Goal: Task Accomplishment & Management: Manage account settings

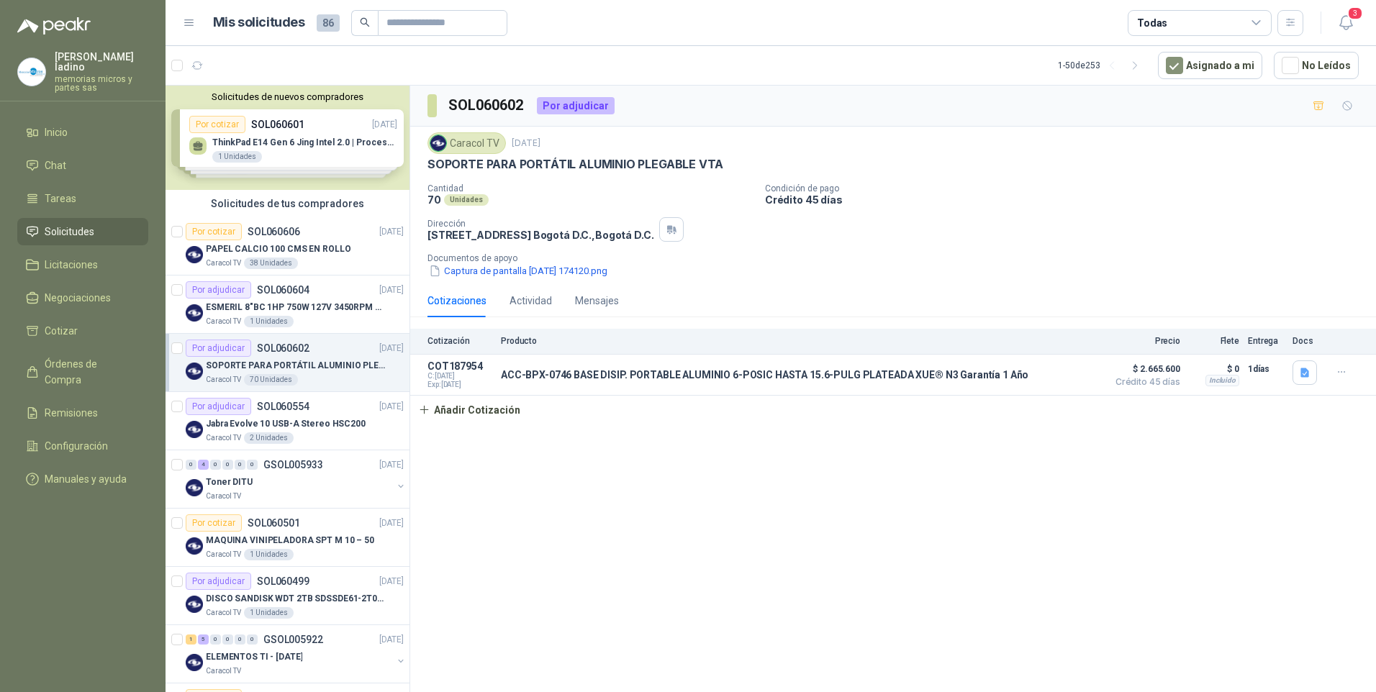
click at [52, 224] on span "Solicitudes" at bounding box center [70, 232] width 50 height 16
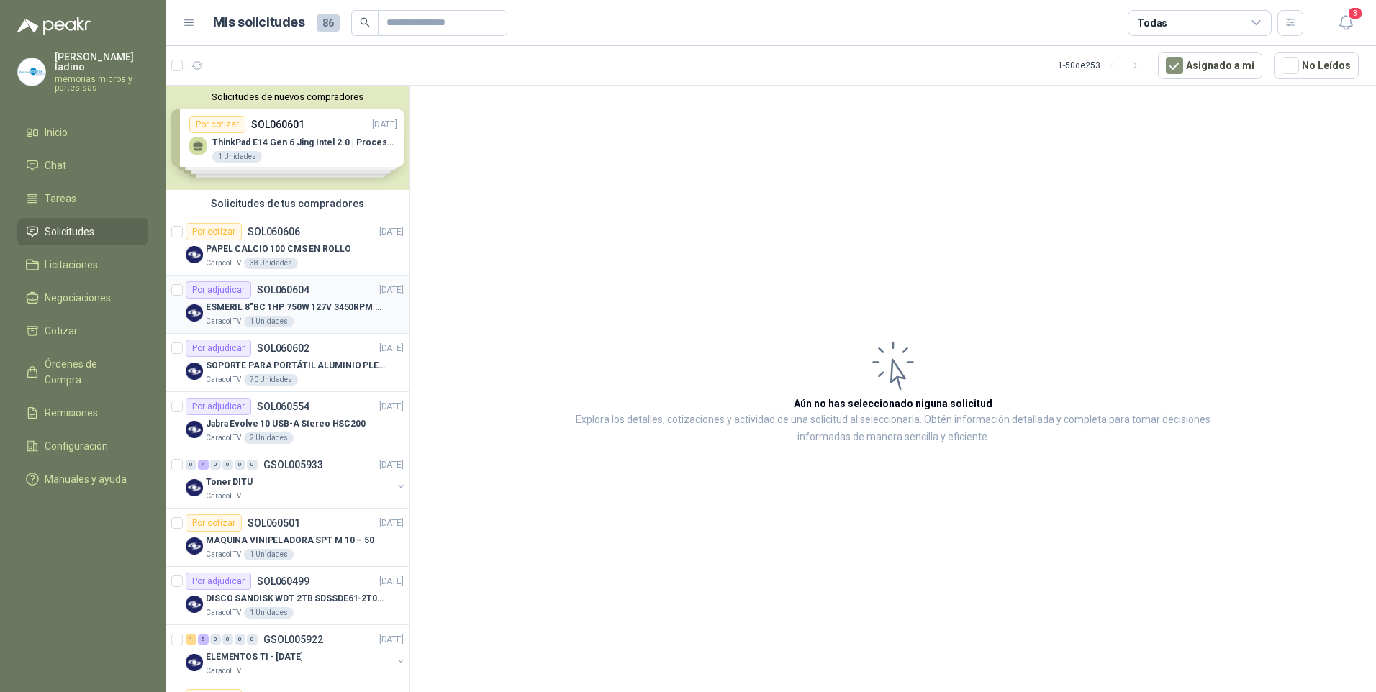
click at [227, 287] on div "Por adjudicar" at bounding box center [218, 289] width 65 height 17
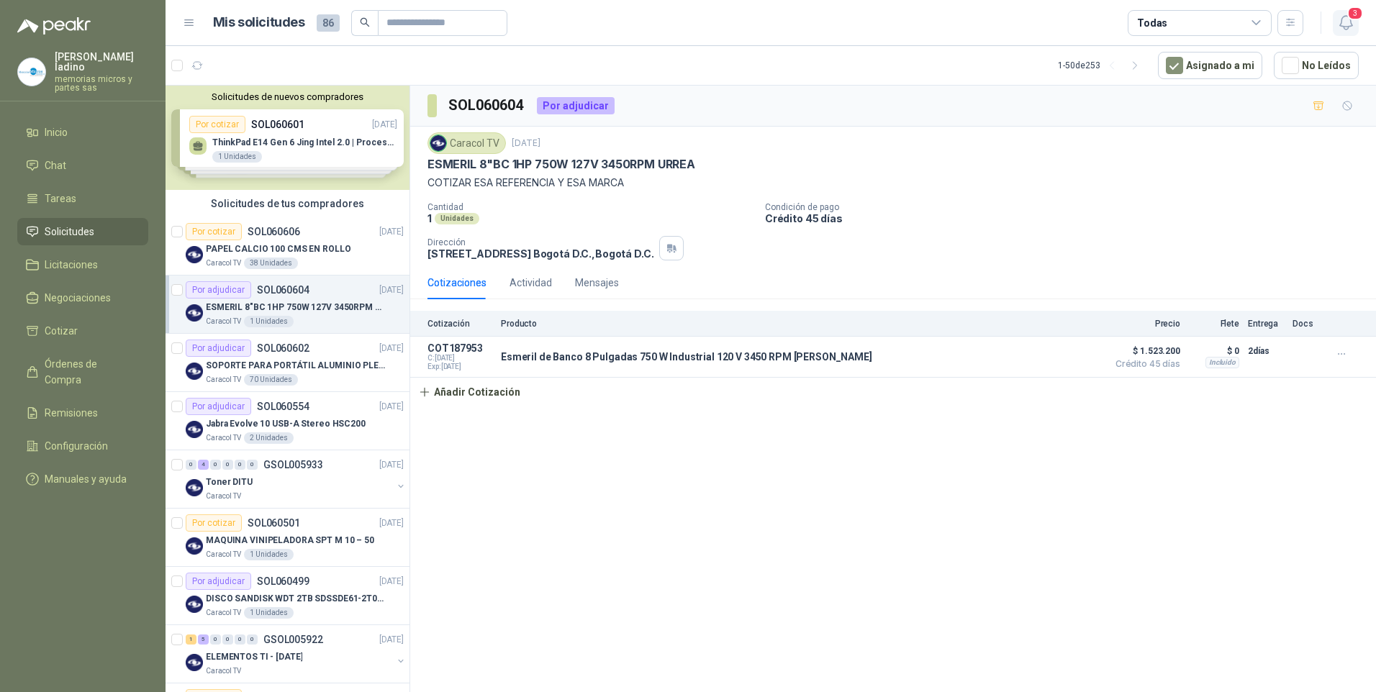
click at [1345, 20] on icon "button" at bounding box center [1346, 23] width 18 height 18
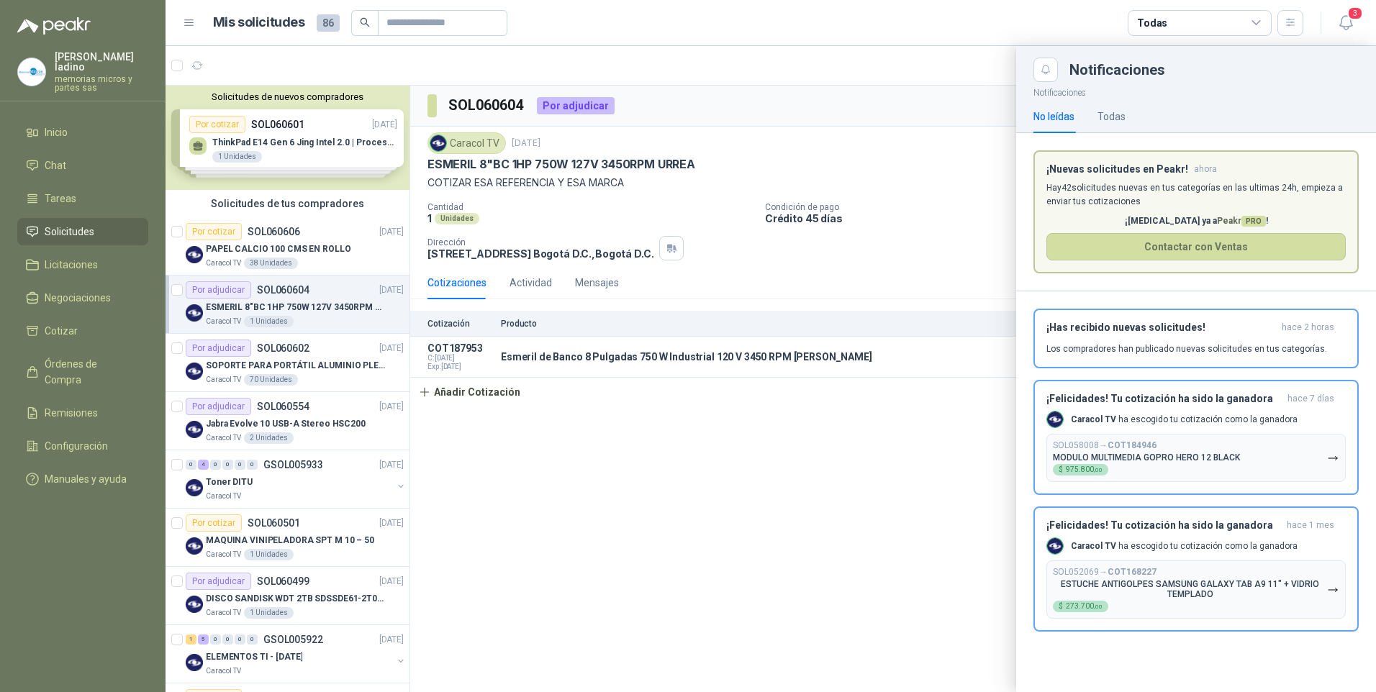
click at [993, 182] on div at bounding box center [770, 369] width 1210 height 646
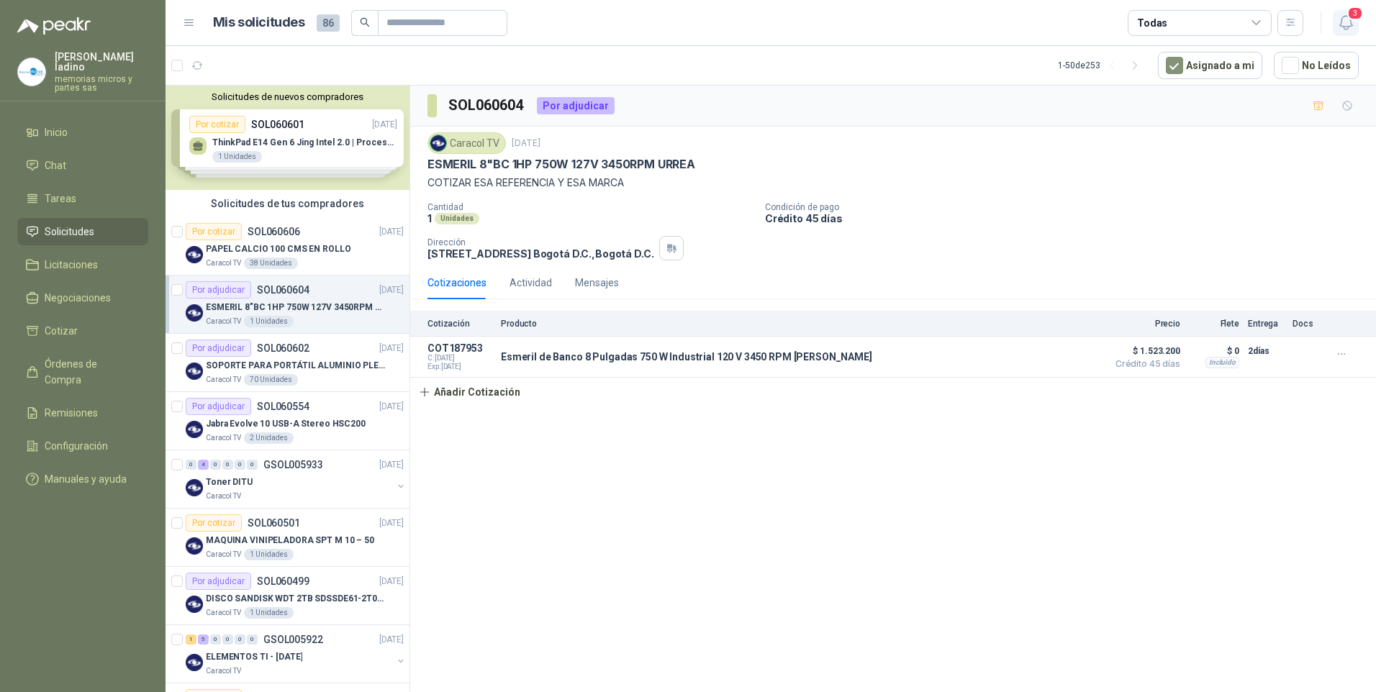
click at [1348, 24] on icon "button" at bounding box center [1346, 23] width 18 height 18
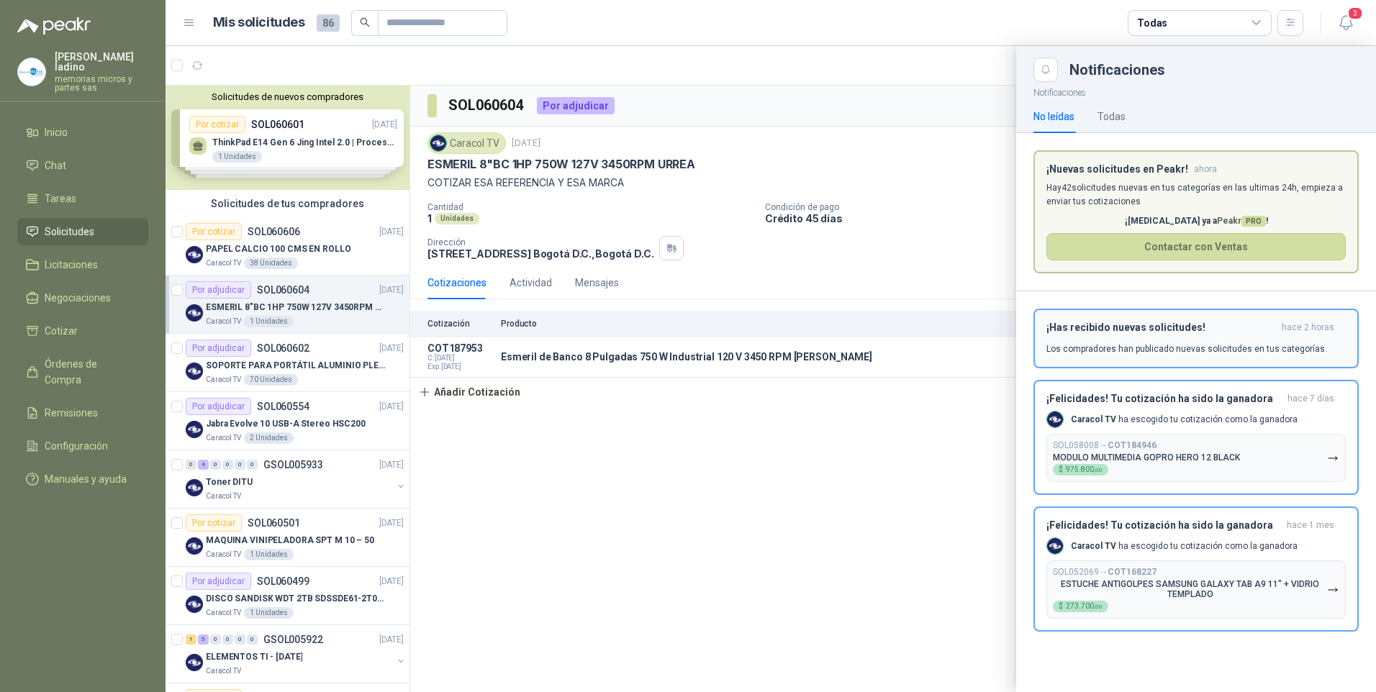
click at [1115, 324] on h3 "¡Has recibido nuevas solicitudes!" at bounding box center [1161, 328] width 230 height 12
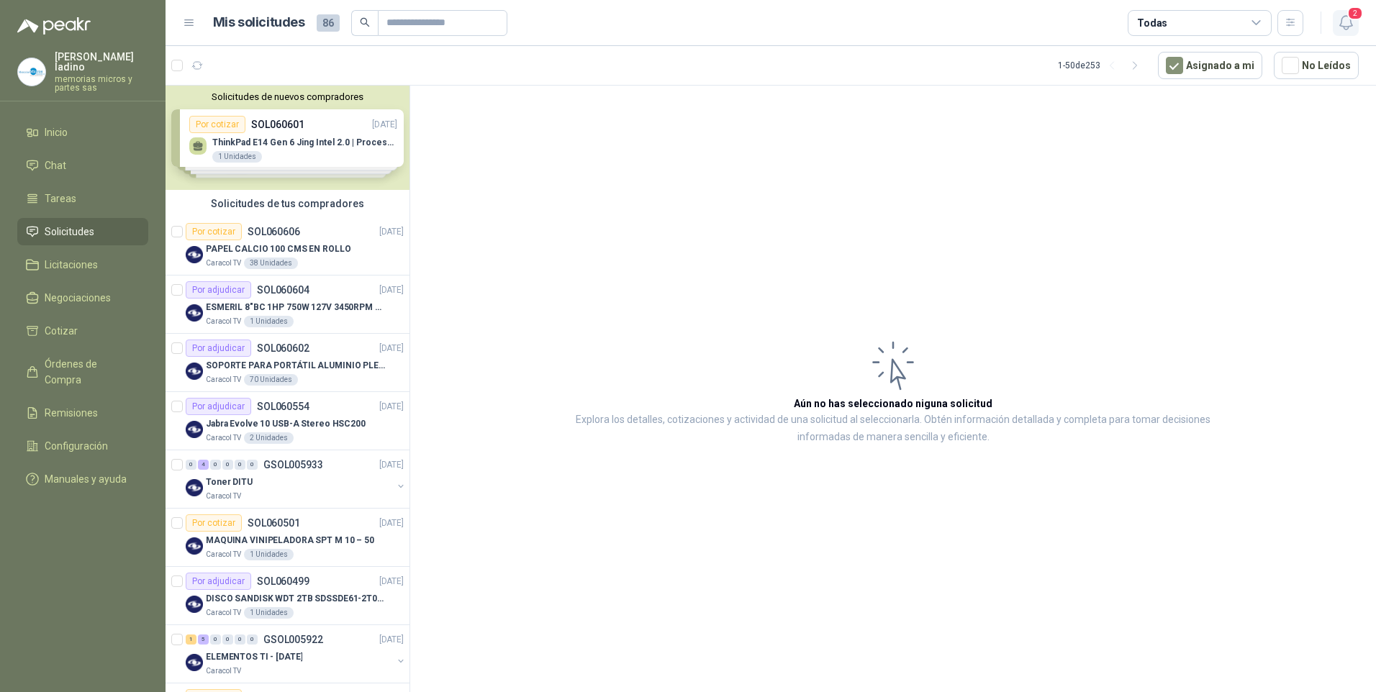
click at [1353, 20] on span "2" at bounding box center [1355, 13] width 16 height 14
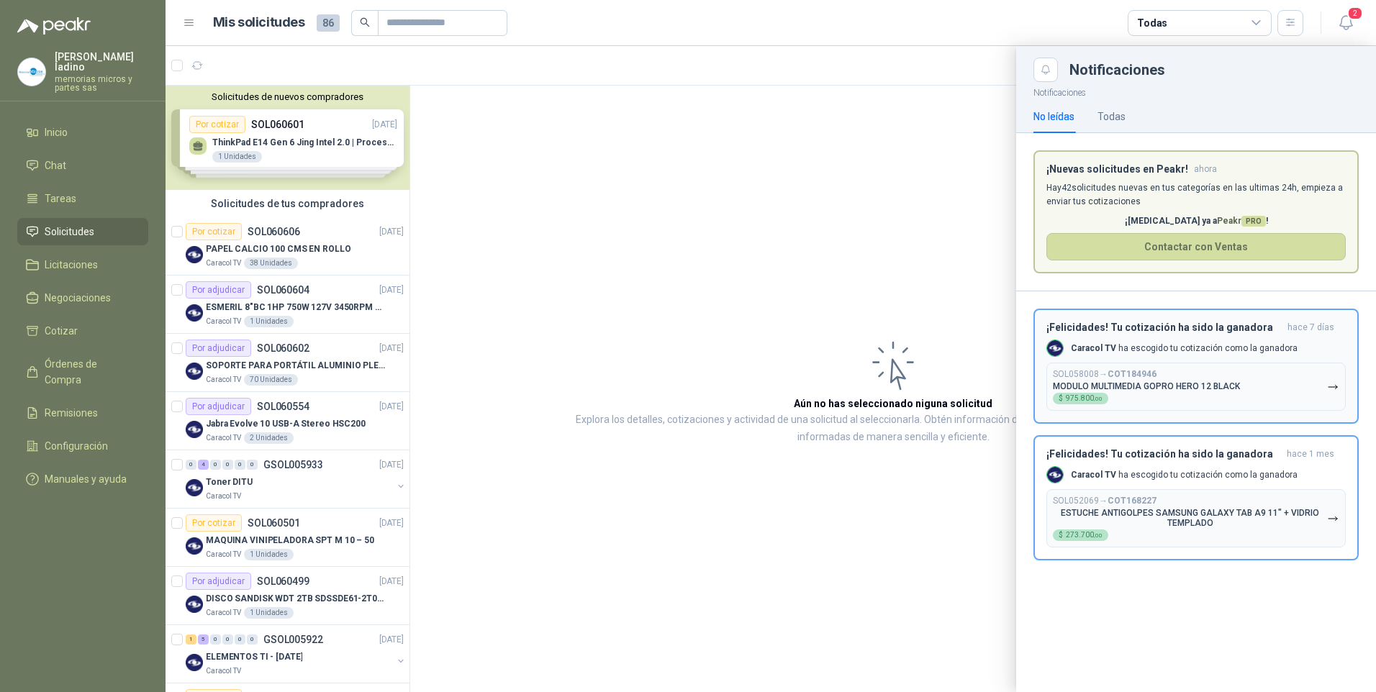
click at [1152, 343] on p "Caracol TV ha escogido tu cotización como la ganadora" at bounding box center [1184, 348] width 227 height 12
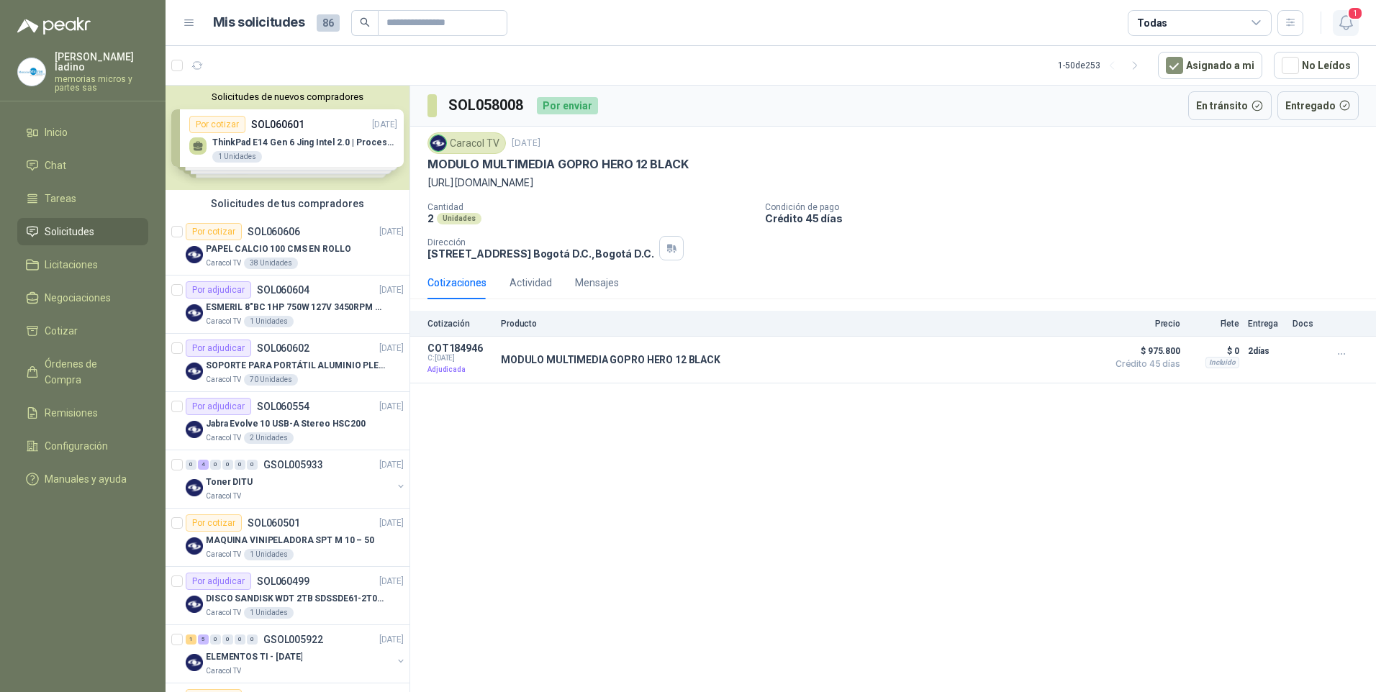
click at [1348, 20] on span "1" at bounding box center [1355, 13] width 16 height 14
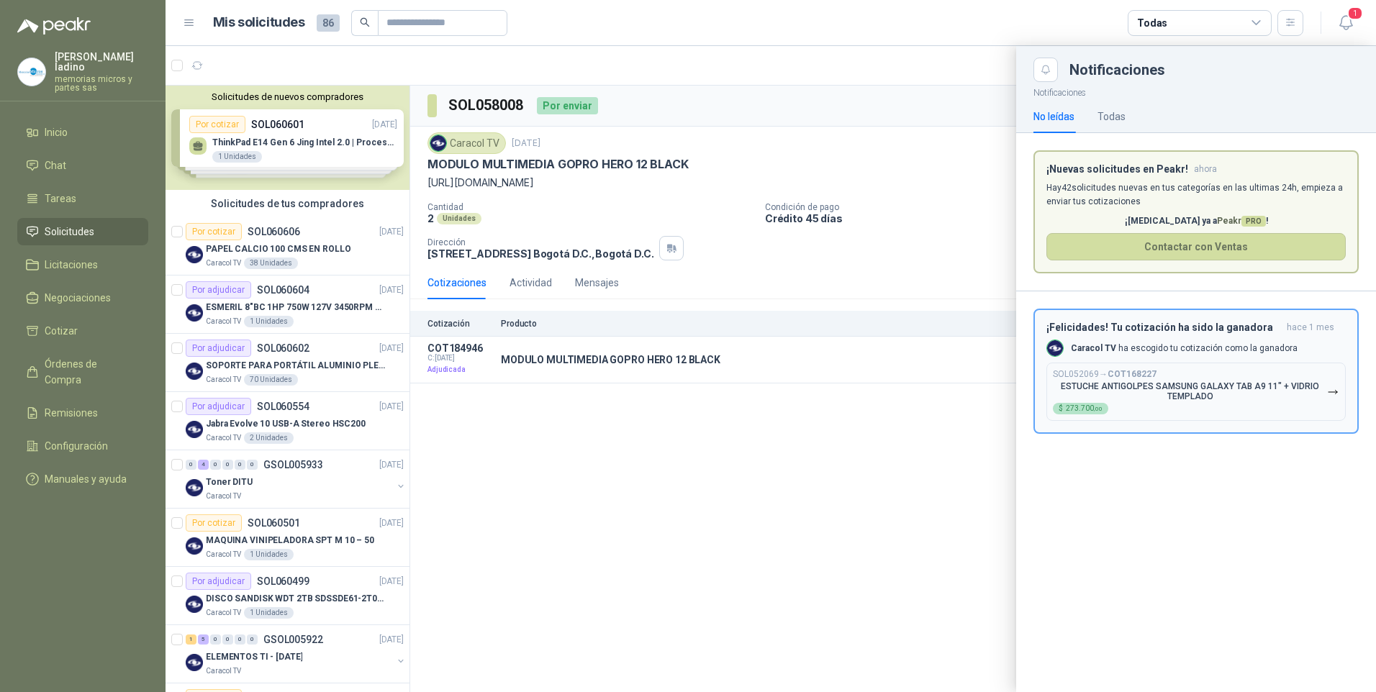
click at [1207, 364] on button "SOL052069 → COT168227 ESTUCHE ANTIGOLPES SAMSUNG GALAXY TAB A9 11" + VIDRIO TEM…" at bounding box center [1195, 392] width 299 height 58
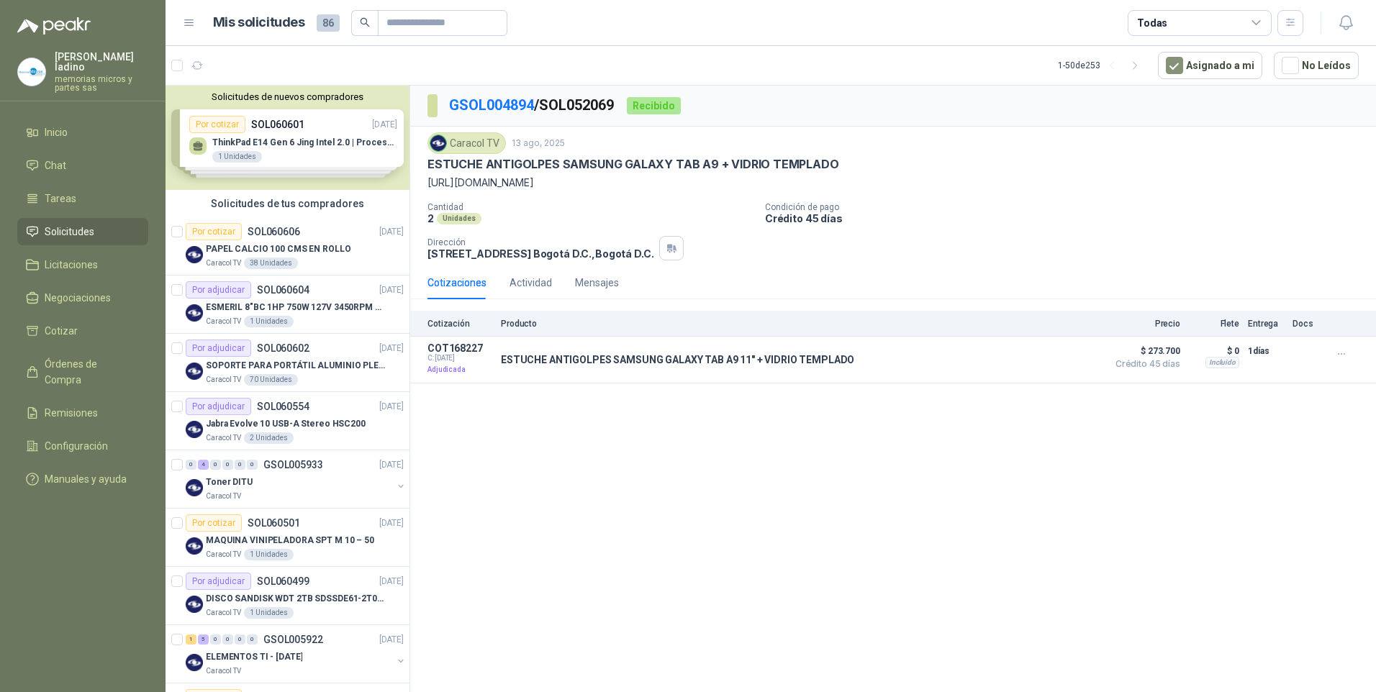
click at [301, 146] on div "Solicitudes de nuevos compradores Por cotizar SOL060601 [DATE] ThinkPad E14 Gen…" at bounding box center [287, 138] width 244 height 104
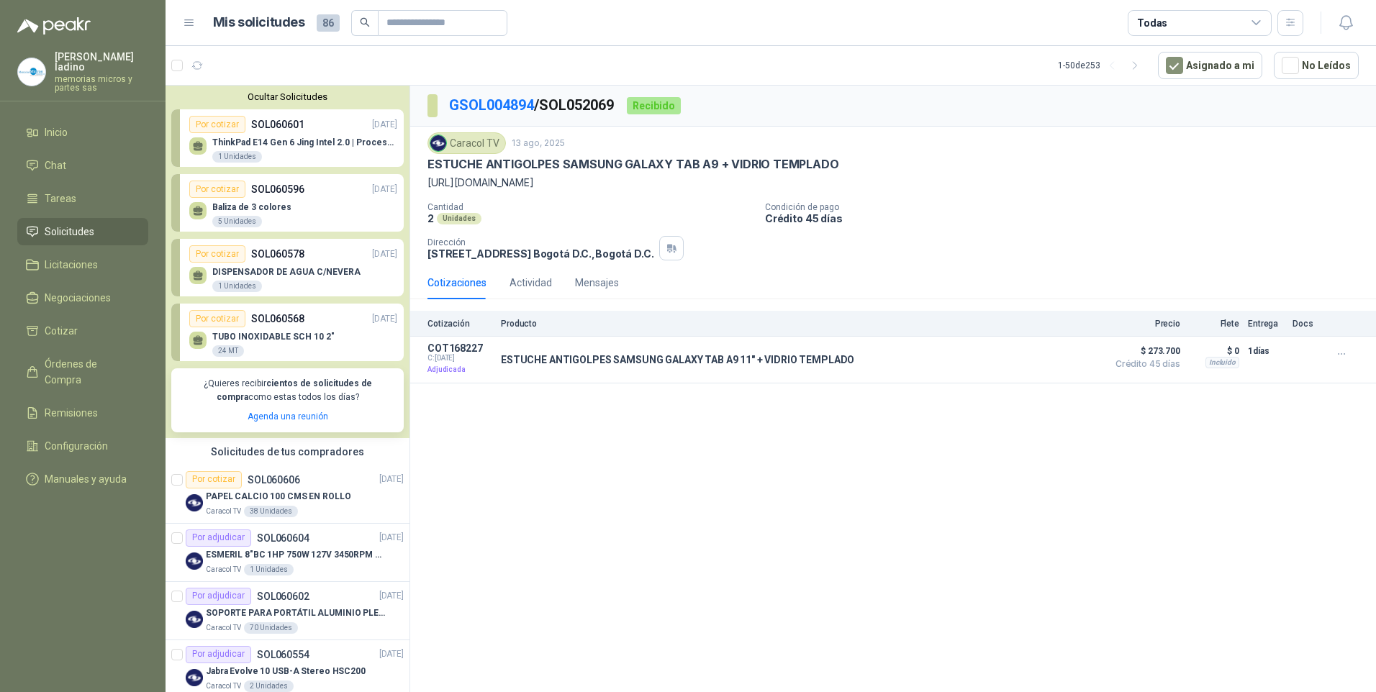
click at [680, 542] on div "GSOL004894 / SOL052069 Recibido Caracol TV [DATE] ESTUCHE ANTIGOLPES SAMSUNG GA…" at bounding box center [892, 392] width 965 height 612
click at [299, 499] on p "PAPEL CALCIO 100 CMS EN ROLLO" at bounding box center [278, 497] width 145 height 14
